Goal: Information Seeking & Learning: Check status

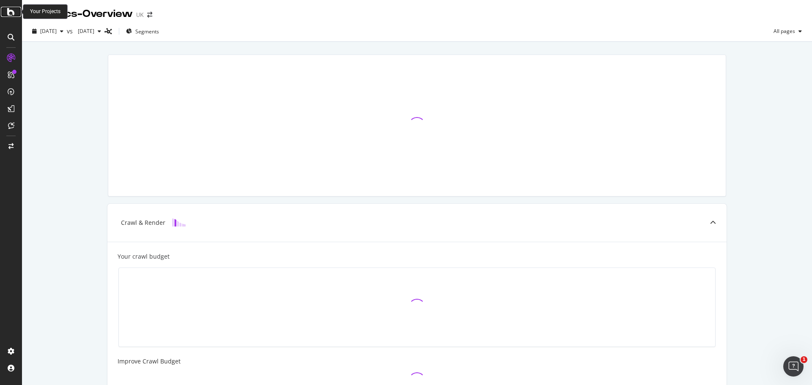
click at [8, 12] on icon at bounding box center [11, 12] width 8 height 10
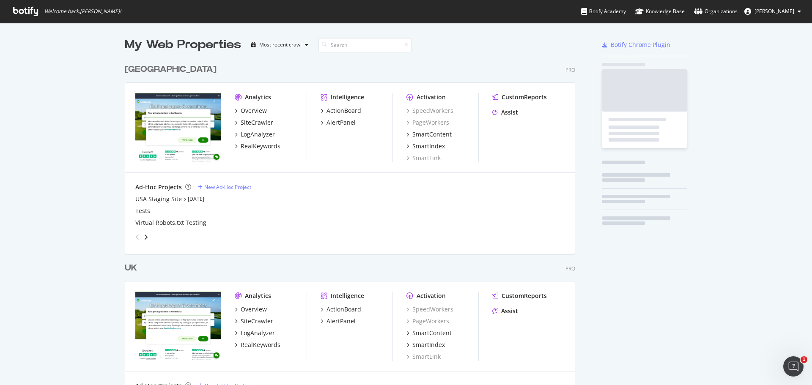
scroll to position [379, 799]
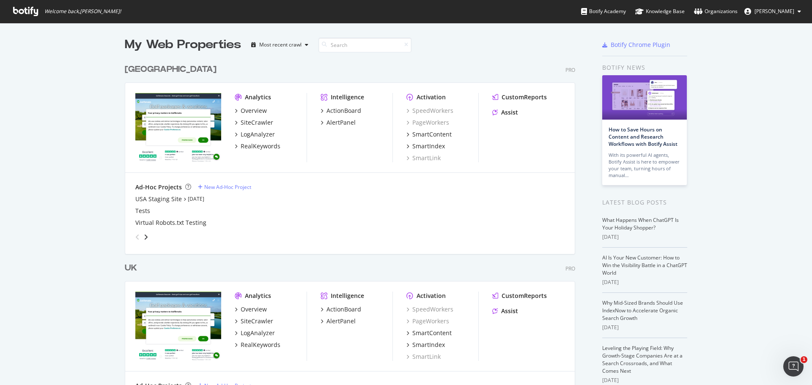
click at [127, 267] on div "UK" at bounding box center [131, 268] width 12 height 12
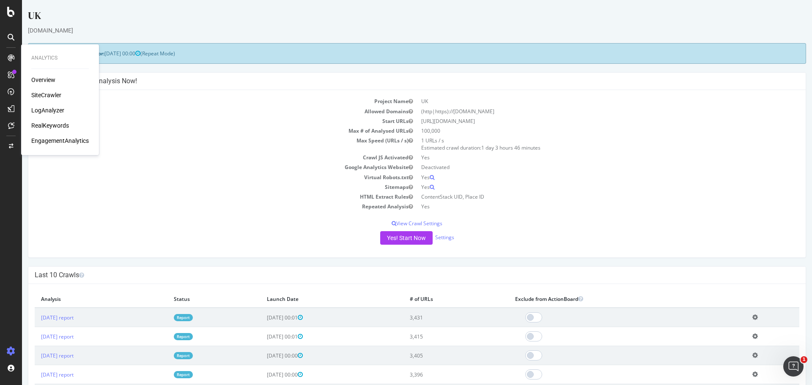
click at [48, 95] on div "SiteCrawler" at bounding box center [46, 95] width 30 height 8
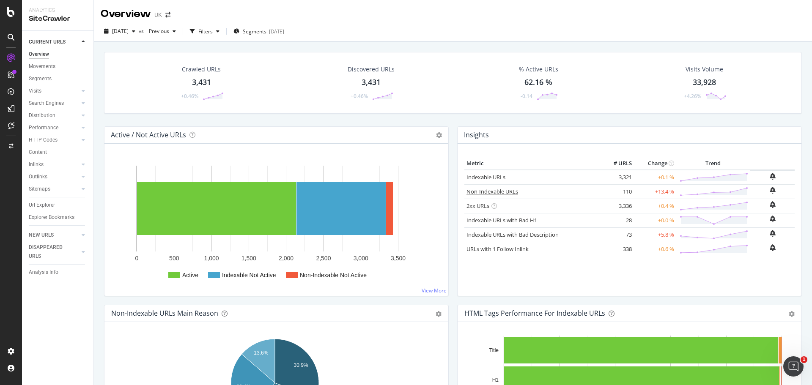
click at [477, 192] on link "Non-Indexable URLs" at bounding box center [492, 192] width 52 height 8
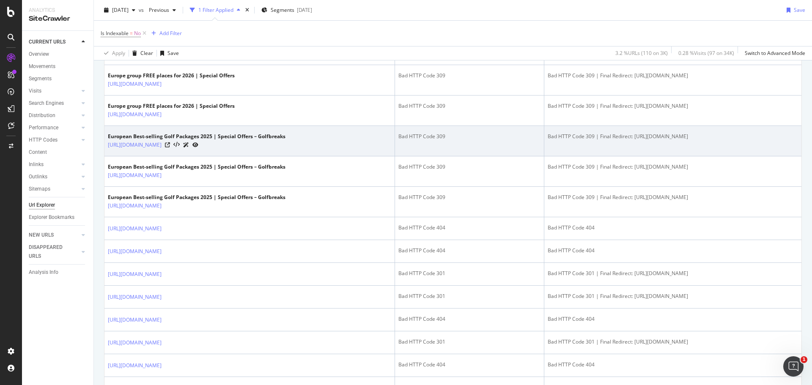
scroll to position [719, 0]
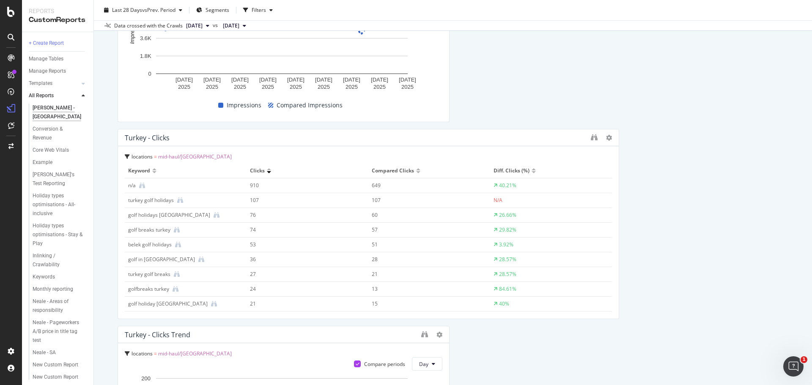
scroll to position [592, 0]
